Goal: Transaction & Acquisition: Purchase product/service

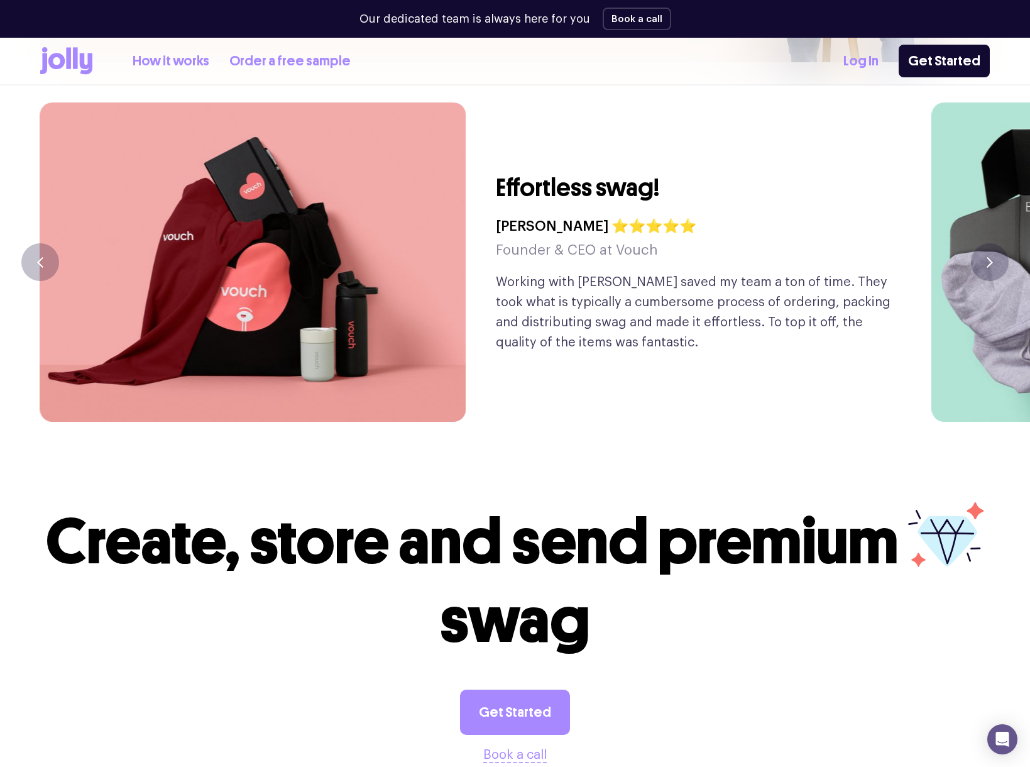
scroll to position [3277, 0]
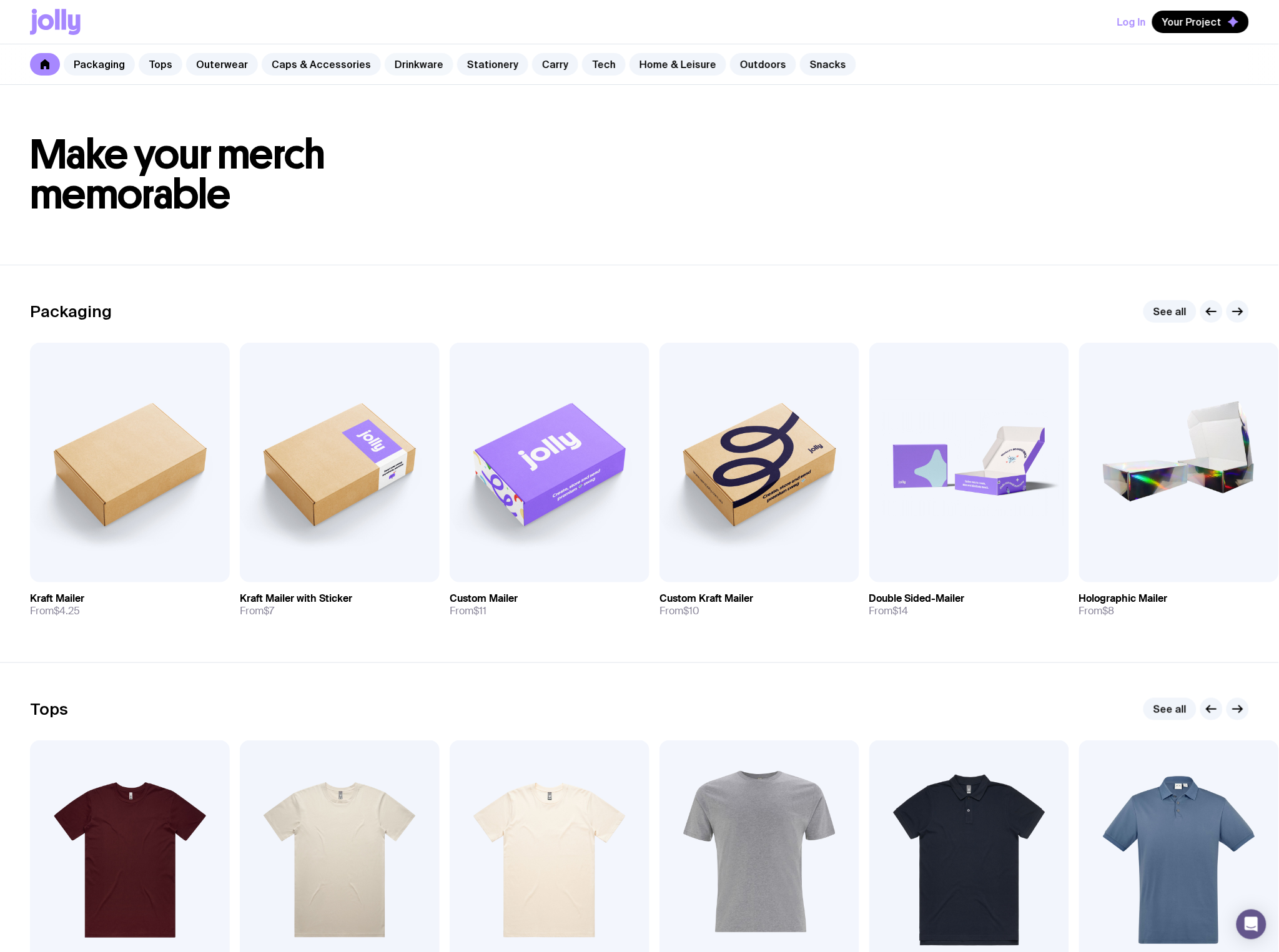
click at [420, 65] on link "Drinkware" at bounding box center [418, 64] width 69 height 23
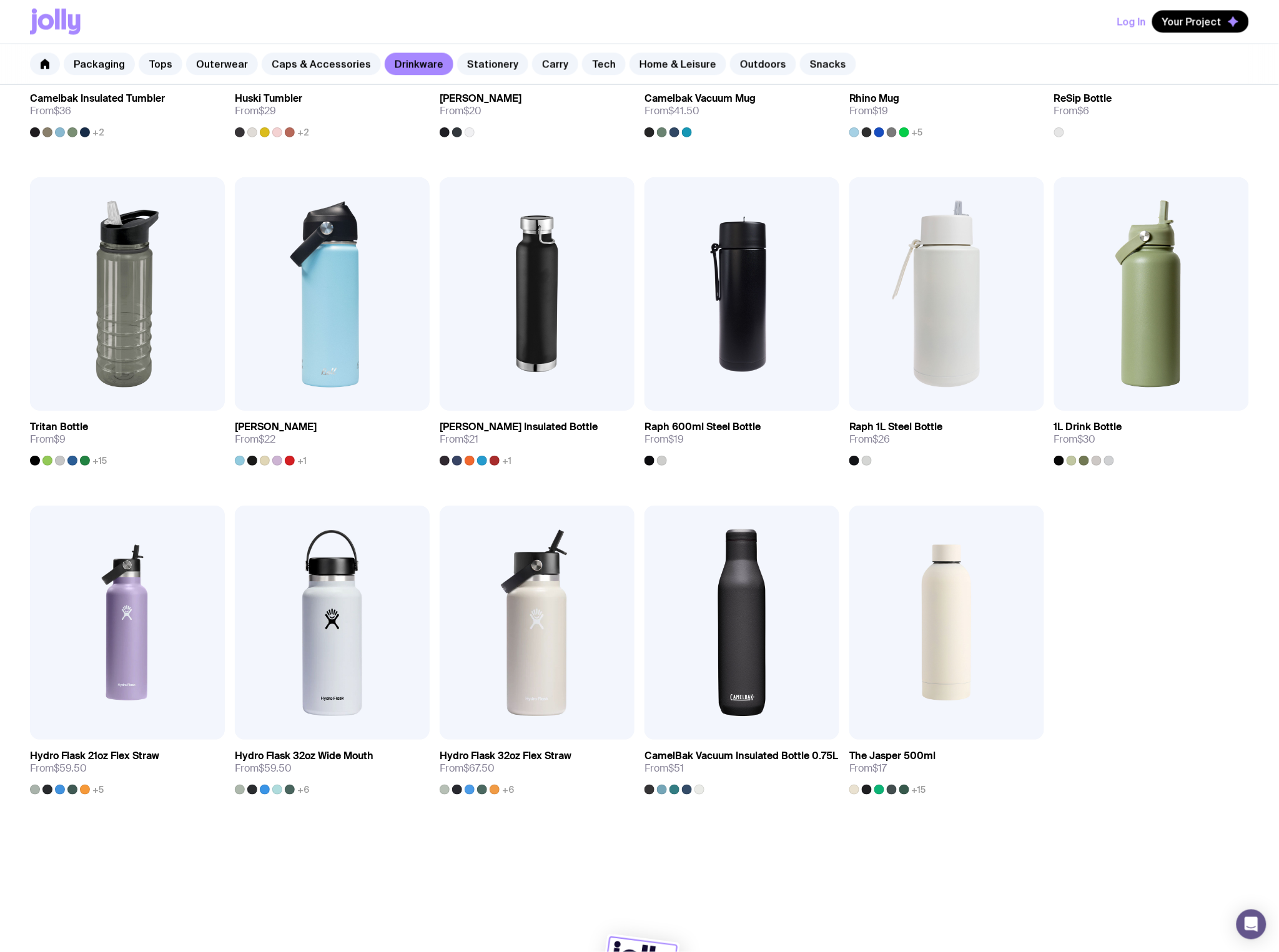
scroll to position [807, 0]
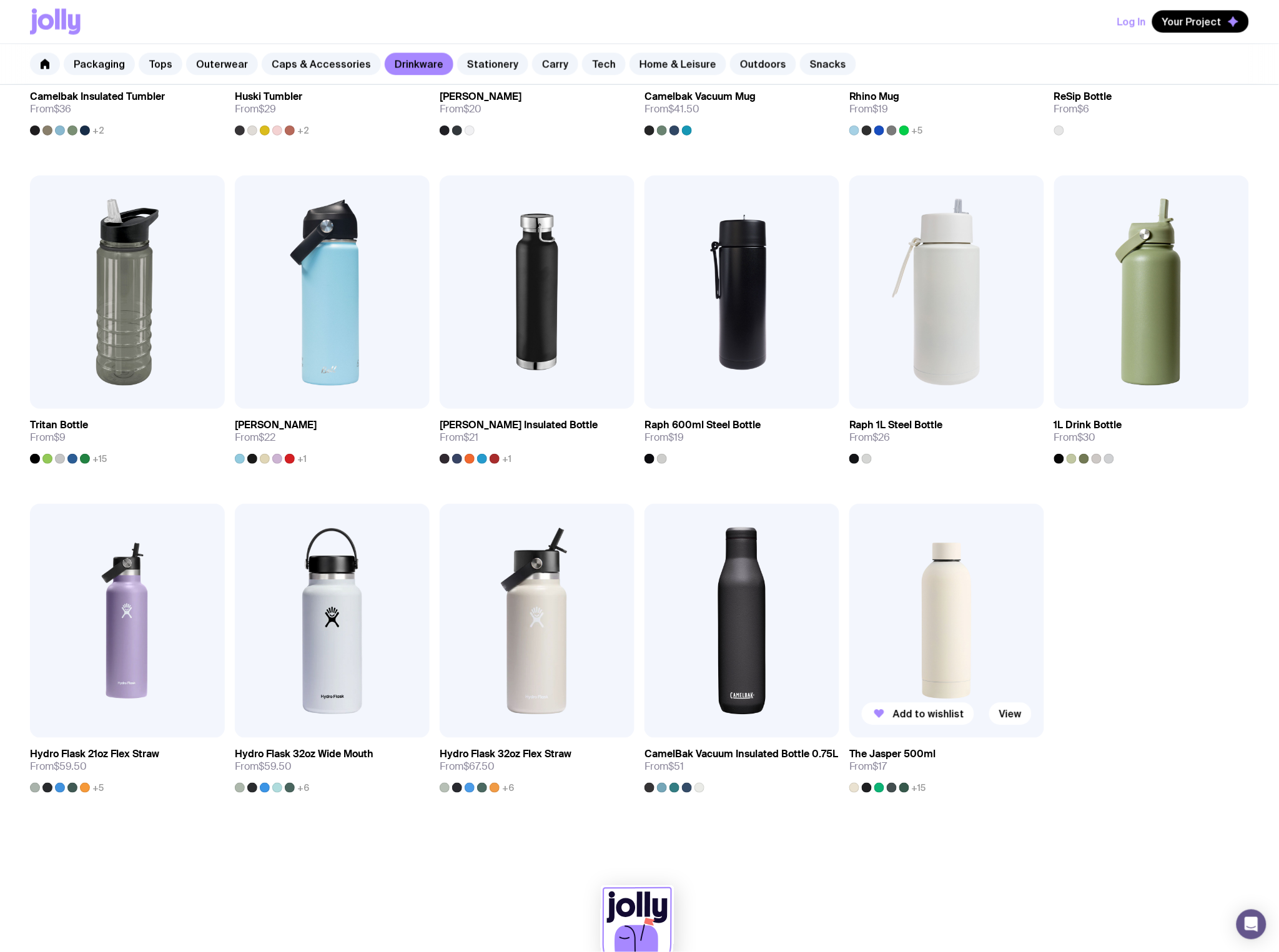
click at [957, 583] on img at bounding box center [946, 619] width 195 height 233
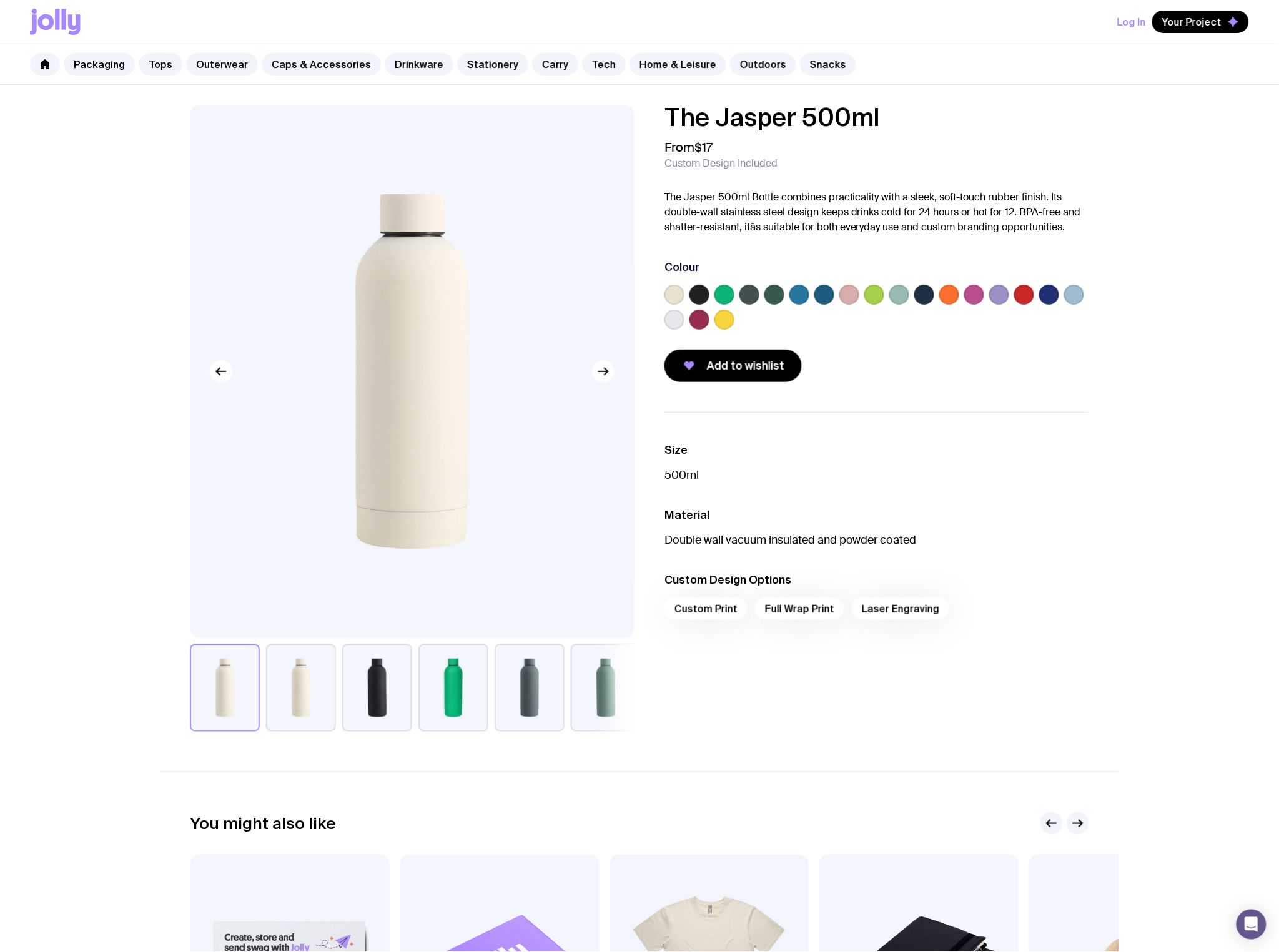
click at [692, 203] on p "The Jasper 500ml Bottle combines practicality with a sleek, soft-touch rubber f…" at bounding box center [877, 211] width 425 height 45
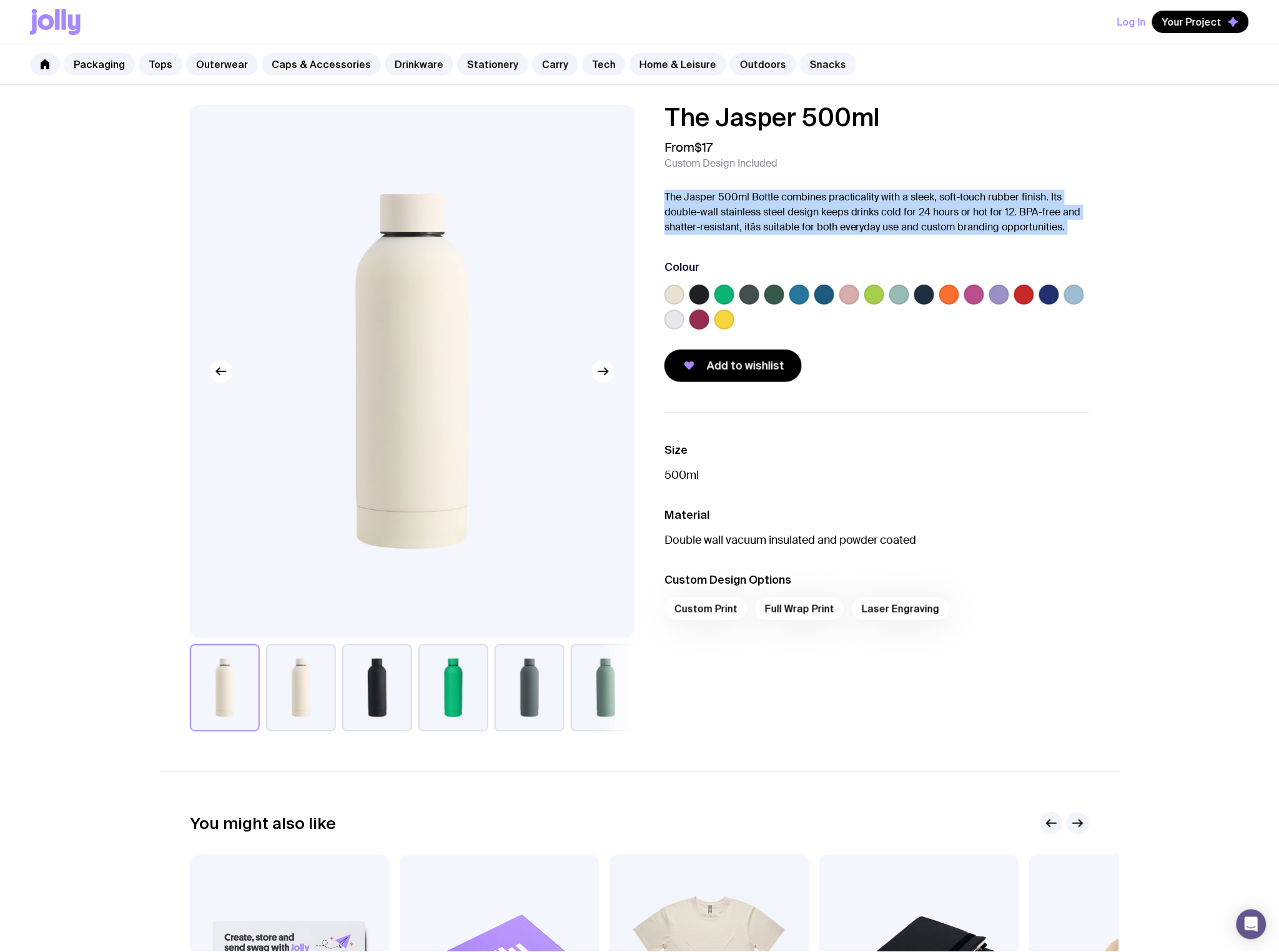
click at [692, 203] on p "The Jasper 500ml Bottle combines practicality with a sleek, soft-touch rubber f…" at bounding box center [877, 211] width 425 height 45
copy div "The Jasper 500ml Bottle combines practicality with a sleek, soft-touch rubber f…"
